Goal: Transaction & Acquisition: Purchase product/service

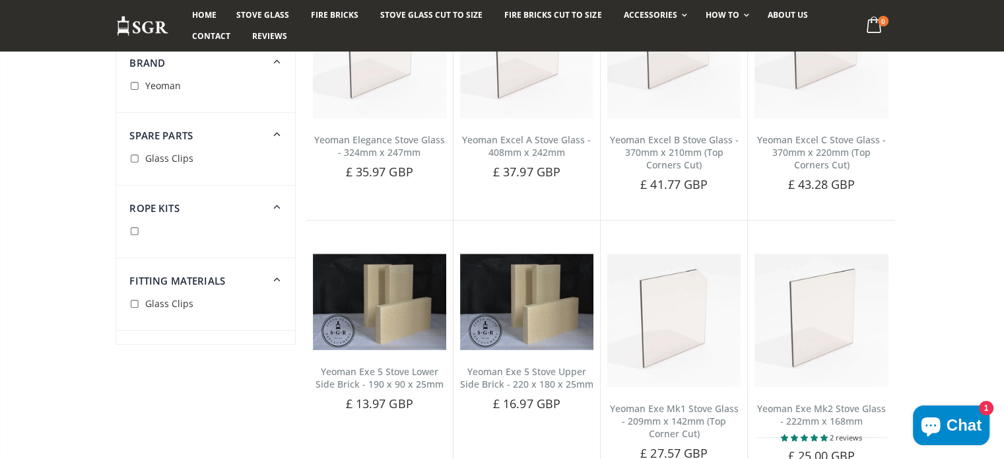
scroll to position [726, 0]
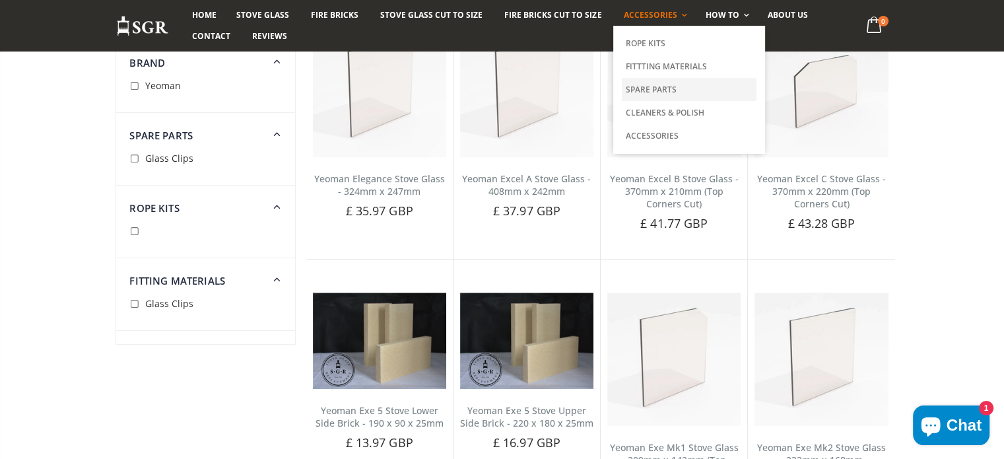
click at [638, 88] on link "Spare Parts" at bounding box center [689, 89] width 135 height 23
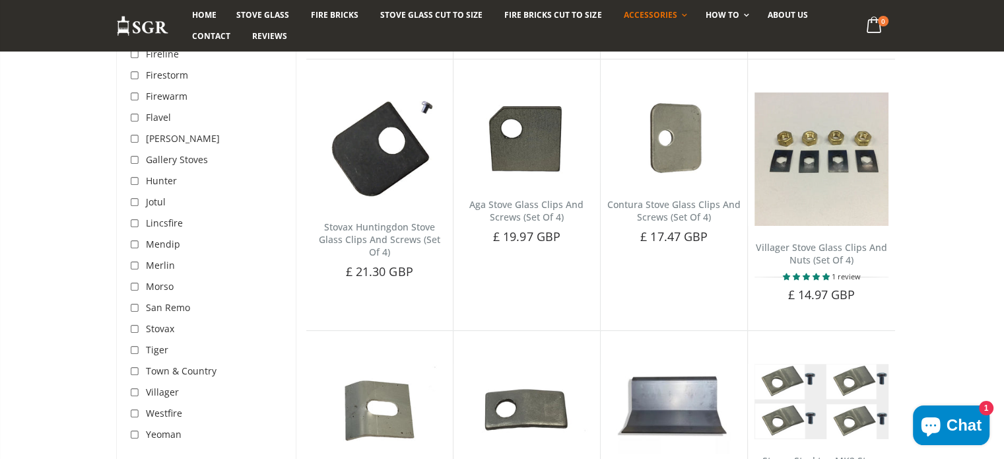
scroll to position [528, 0]
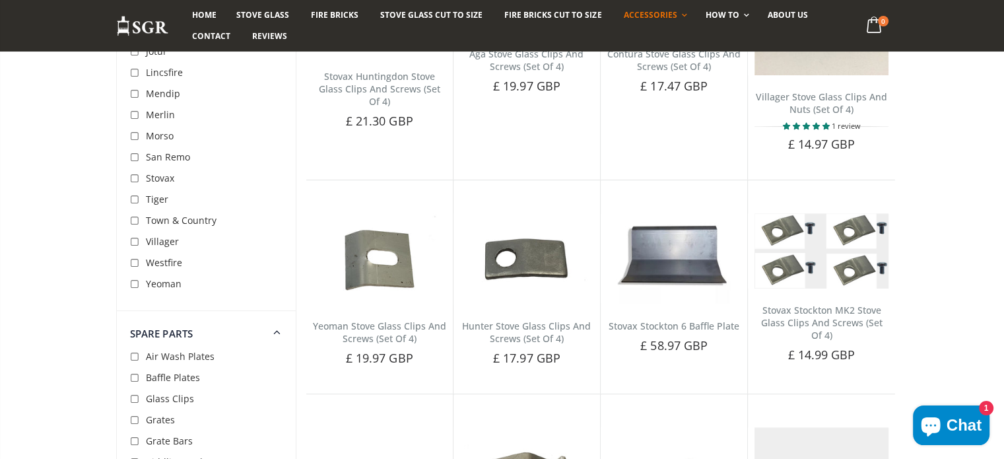
click at [135, 287] on input "checkbox" at bounding box center [136, 284] width 13 height 13
checkbox input "true"
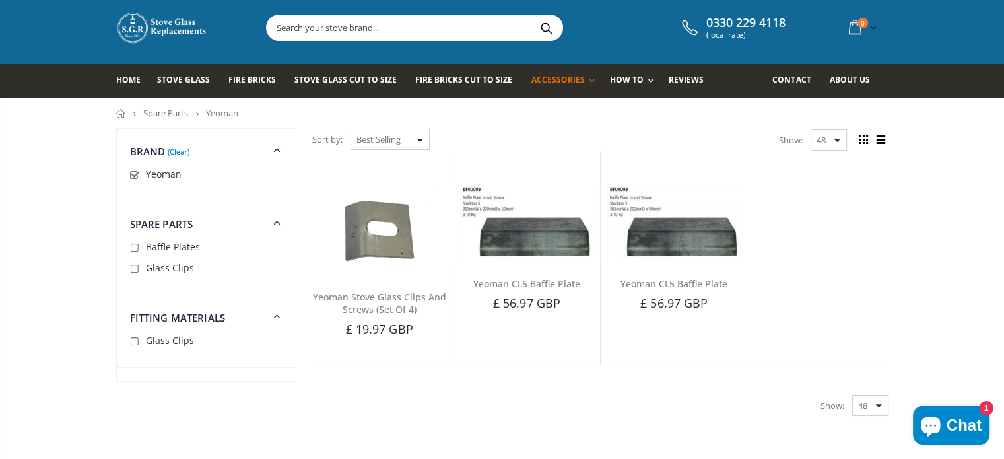
scroll to position [21, 0]
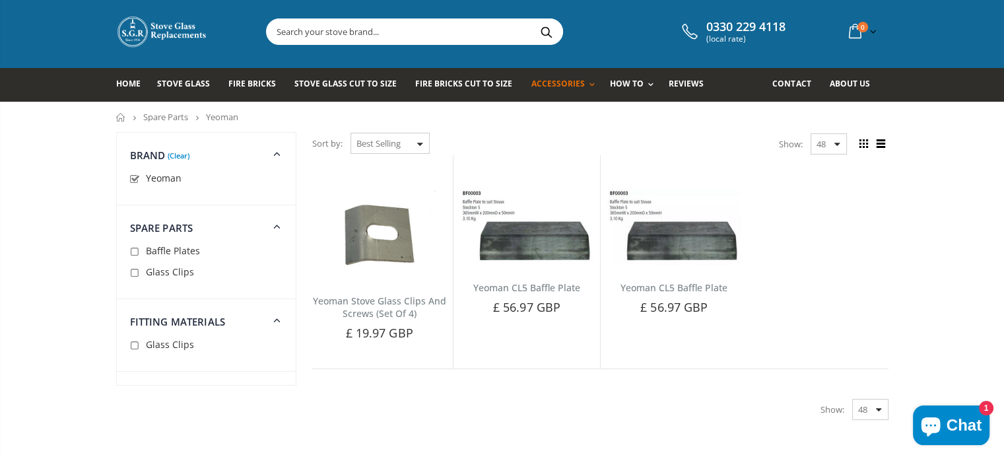
click at [321, 30] on input "text" at bounding box center [489, 31] width 444 height 25
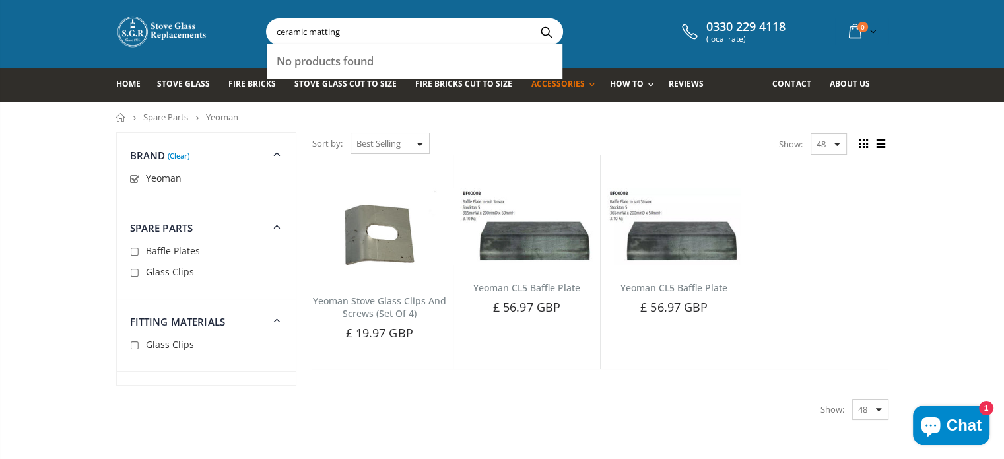
type input "ceramic matting"
click at [190, 88] on span "Stove Glass" at bounding box center [183, 83] width 53 height 11
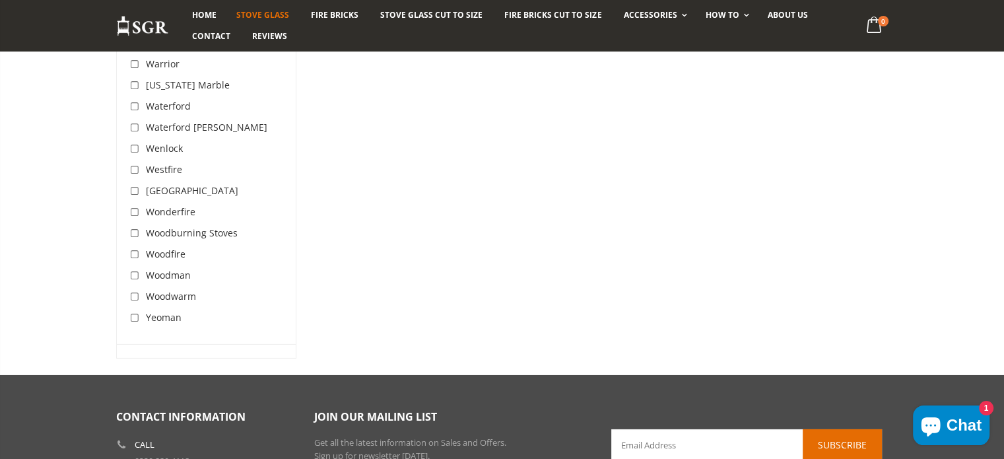
scroll to position [4357, 0]
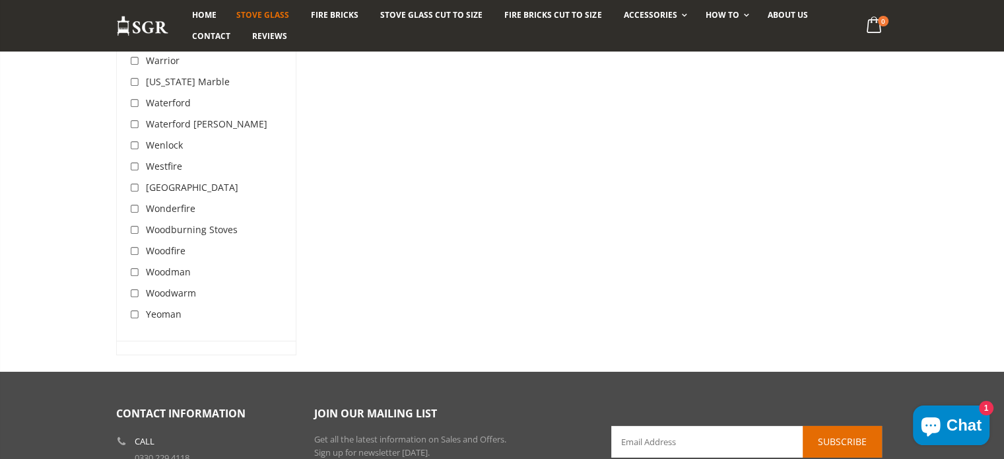
click at [135, 308] on input "checkbox" at bounding box center [136, 314] width 13 height 13
checkbox input "true"
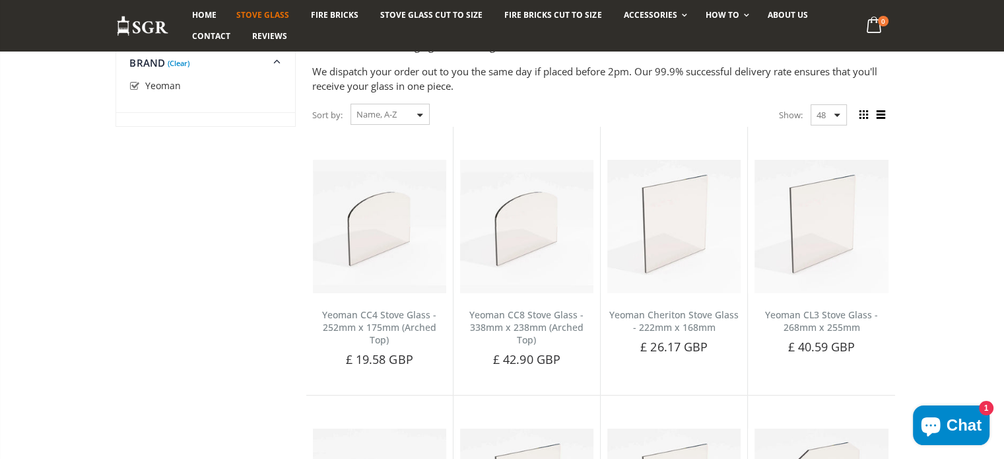
scroll to position [132, 0]
